Goal: Transaction & Acquisition: Book appointment/travel/reservation

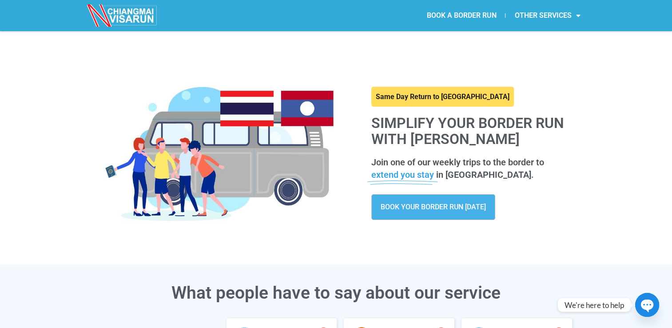
click at [476, 18] on link "BOOK A BORDER RUN" at bounding box center [460, 15] width 87 height 20
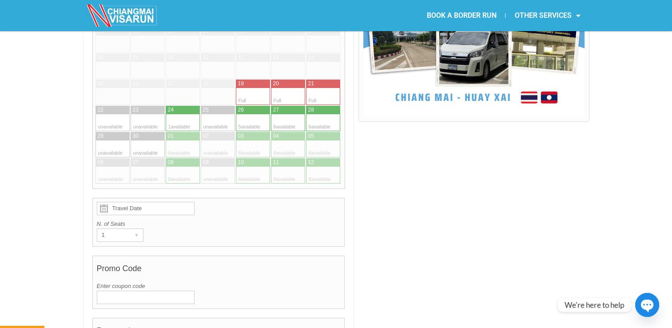
scroll to position [266, 0]
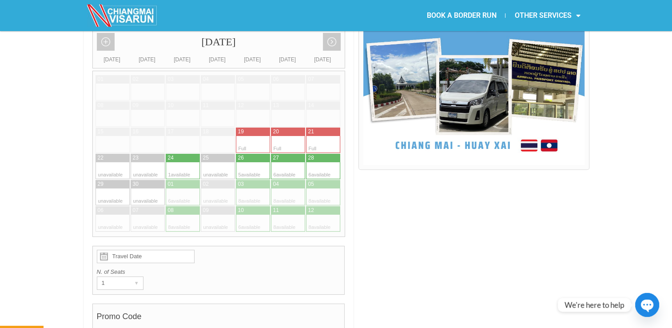
click at [291, 136] on div at bounding box center [296, 144] width 17 height 17
click at [320, 136] on div at bounding box center [314, 144] width 17 height 17
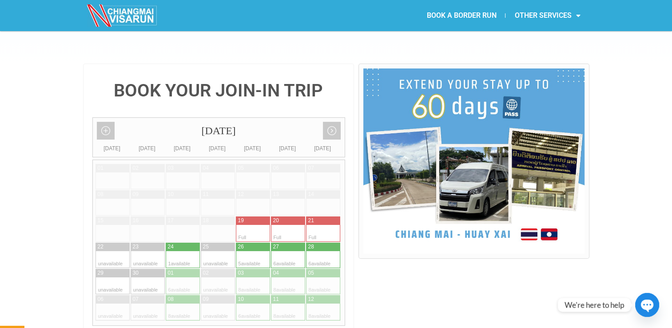
scroll to position [0, 0]
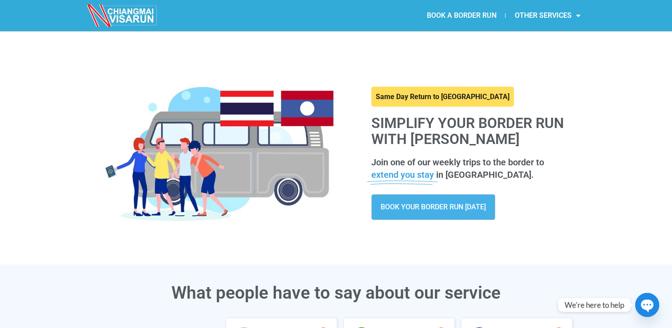
click at [467, 19] on link "BOOK A BORDER RUN" at bounding box center [460, 15] width 87 height 20
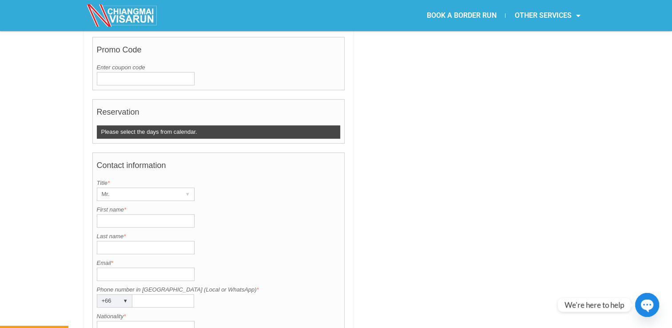
scroll to position [266, 0]
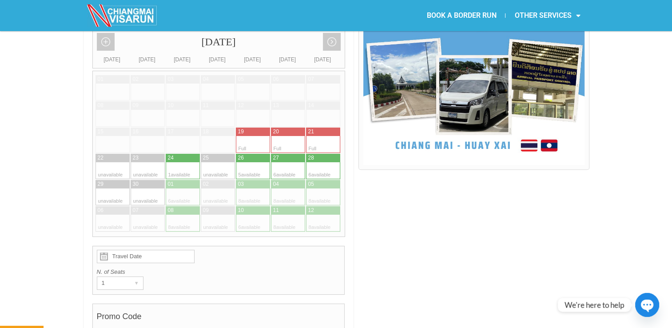
click at [256, 136] on div at bounding box center [261, 144] width 17 height 17
click at [282, 136] on div at bounding box center [279, 144] width 17 height 17
click at [320, 136] on div at bounding box center [314, 144] width 17 height 17
